Goal: Check status: Check status

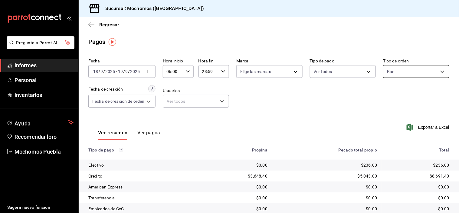
click at [396, 69] on body "Pregunta a Parrot AI Informes Personal Inventarios Ayuda Recomendar loro Mochom…" at bounding box center [229, 106] width 459 height 213
click at [389, 90] on div "Ver todos" at bounding box center [399, 94] width 31 height 13
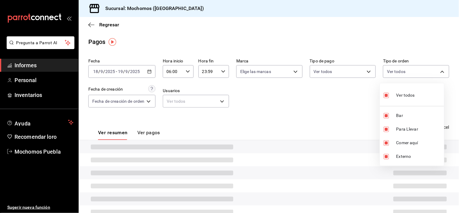
type input "c7bc0ce2-274d-49fd-89f5-4bcf8044acf9,c9e91c43-775f-4cd6-[DATE]-cfdc9e5fd636,e77…"
checkbox input "true"
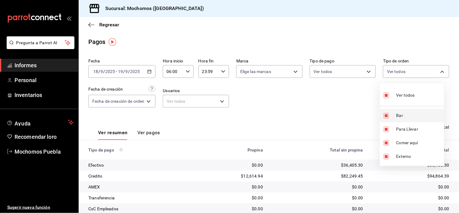
click at [389, 114] on input "checkbox" at bounding box center [386, 115] width 5 height 5
checkbox input "false"
type input "c9e91c43-775f-4cd6-[DATE]-cfdc9e5fd636,e77b1244-dd56-4ae6-90a6-fad4c81c99f8,EXT…"
checkbox input "false"
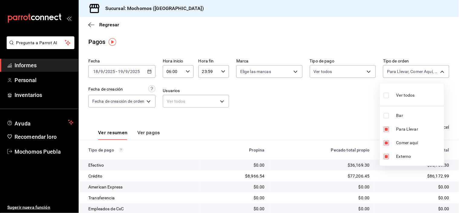
click at [305, 107] on div at bounding box center [229, 106] width 459 height 213
click at [437, 71] on body "Pregunta a Parrot AI Informes Personal Inventarios Ayuda Recomendar loro Mochom…" at bounding box center [229, 106] width 459 height 213
click at [389, 95] on input "checkbox" at bounding box center [386, 95] width 5 height 5
checkbox input "true"
type input "c7bc0ce2-274d-49fd-89f5-4bcf8044acf9,c9e91c43-775f-4cd6-[DATE]-cfdc9e5fd636,e77…"
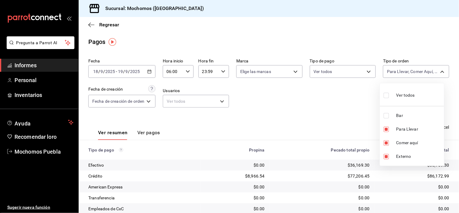
checkbox input "true"
click at [328, 112] on div at bounding box center [229, 106] width 459 height 213
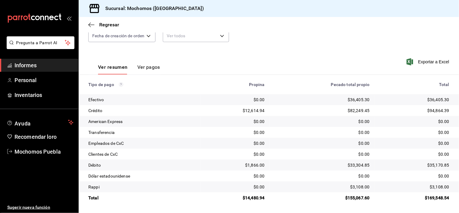
scroll to position [32, 0]
